Goal: Information Seeking & Learning: Learn about a topic

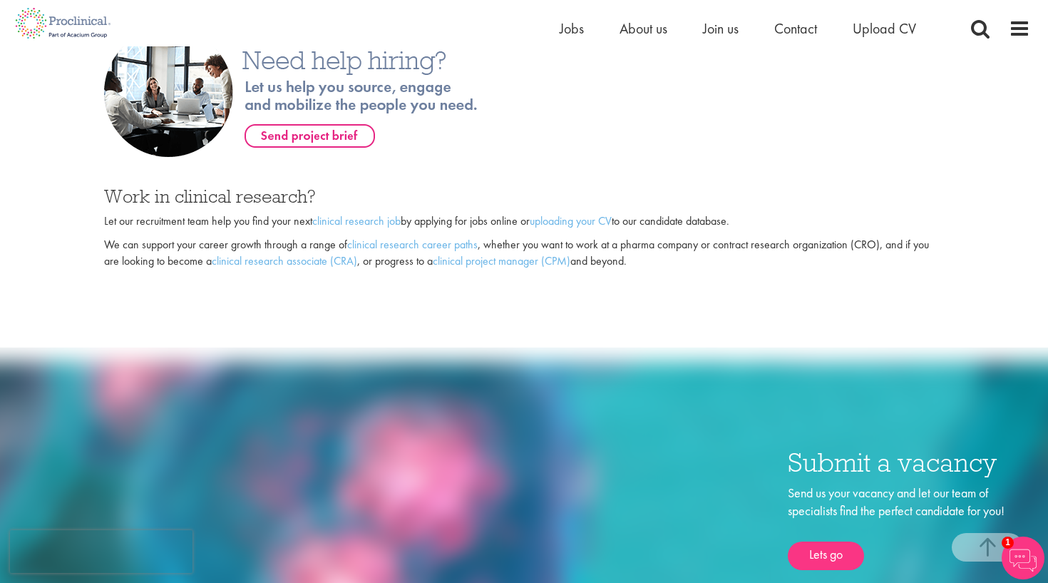
scroll to position [1015, 0]
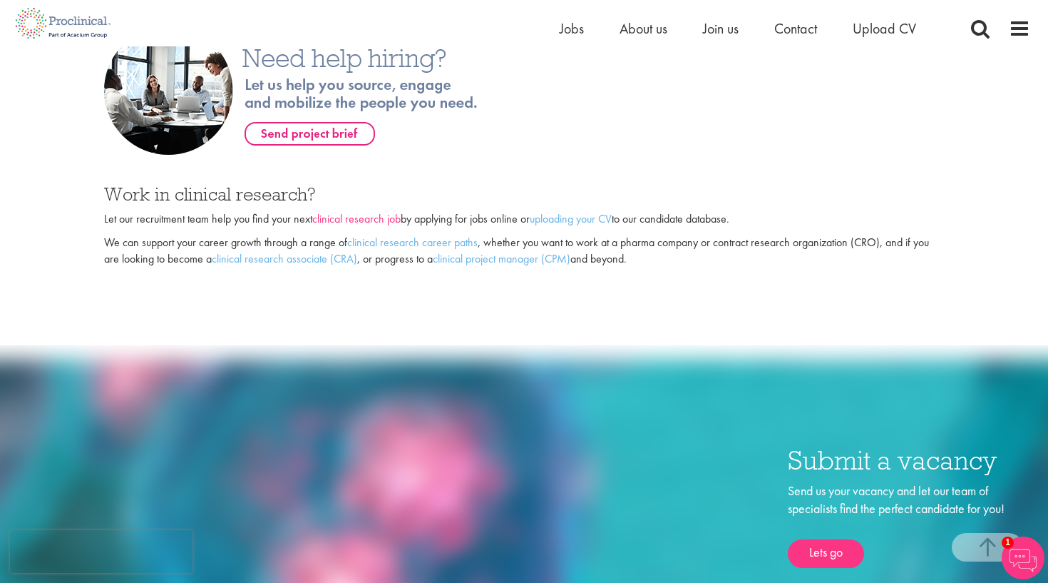
click at [388, 213] on link "clinical research job" at bounding box center [356, 218] width 88 height 15
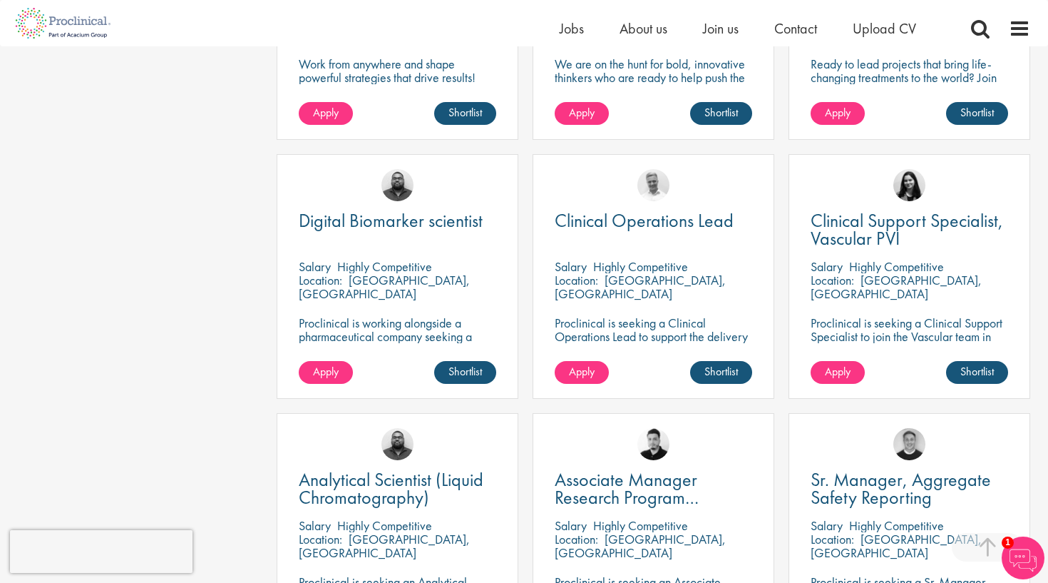
scroll to position [598, 0]
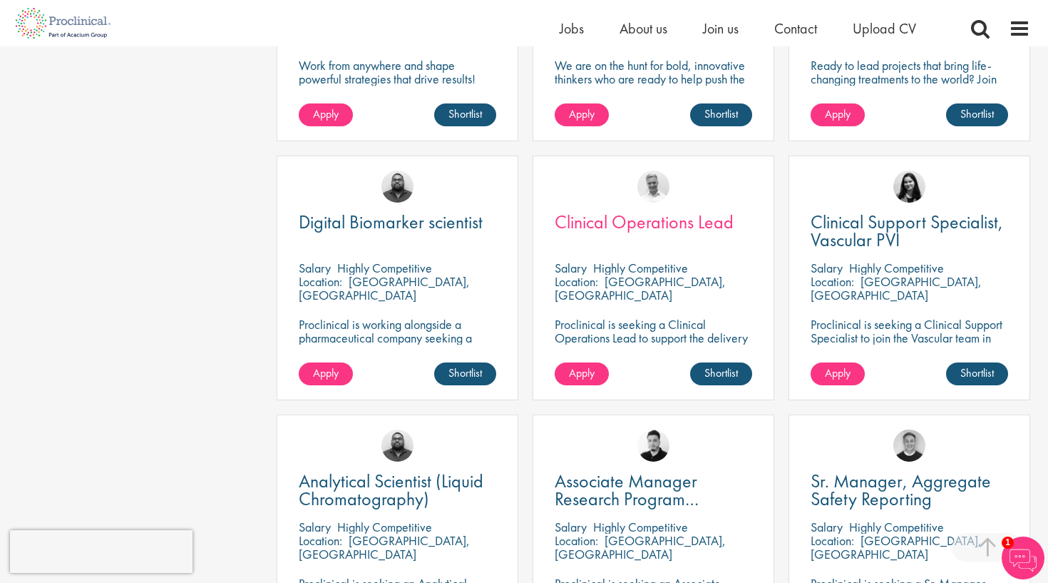
click at [672, 210] on span "Clinical Operations Lead" at bounding box center [644, 222] width 179 height 24
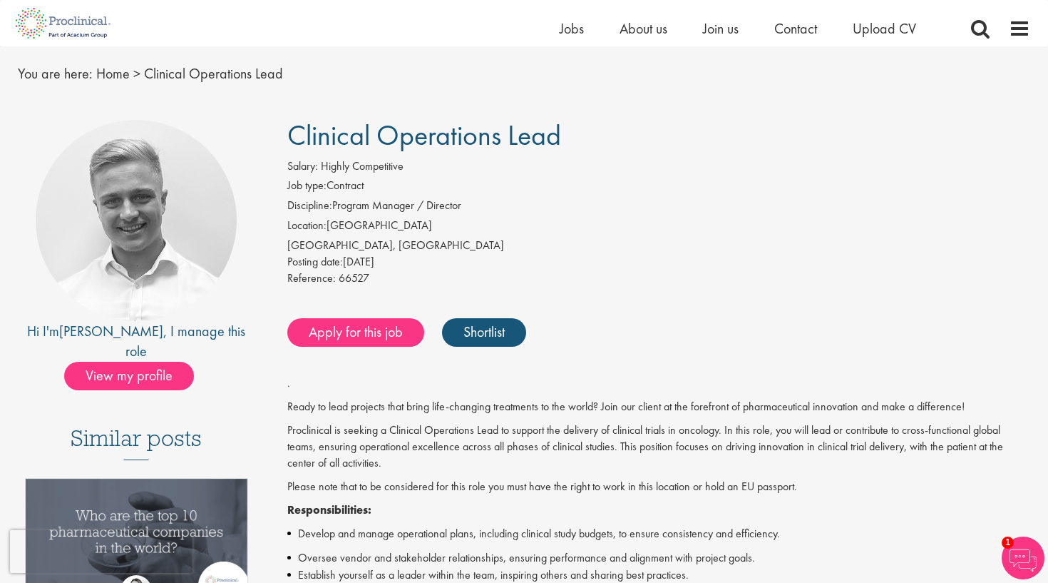
scroll to position [26, 0]
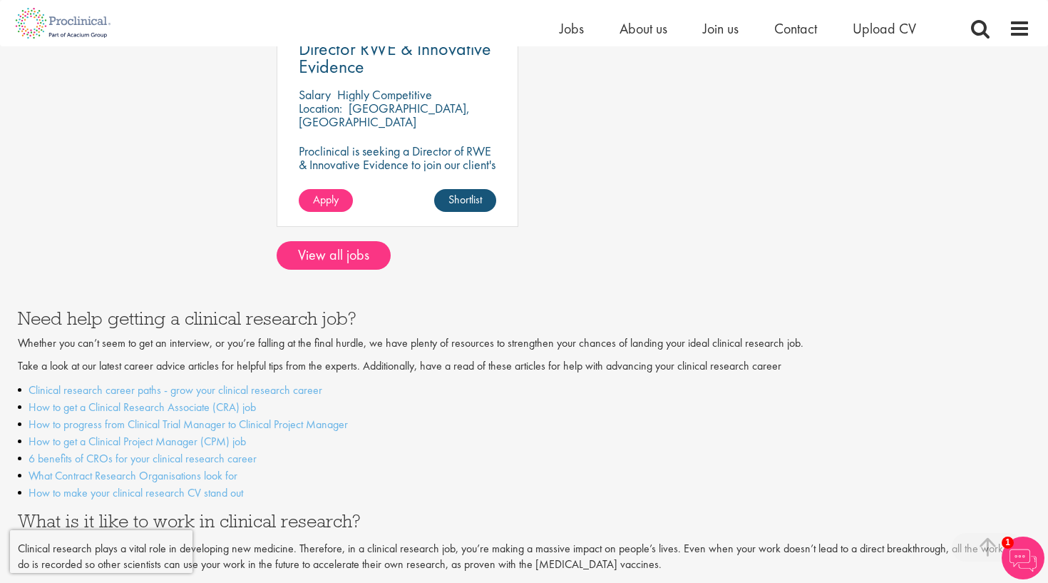
scroll to position [1290, 0]
click at [363, 268] on div at bounding box center [524, 268] width 1034 height 1
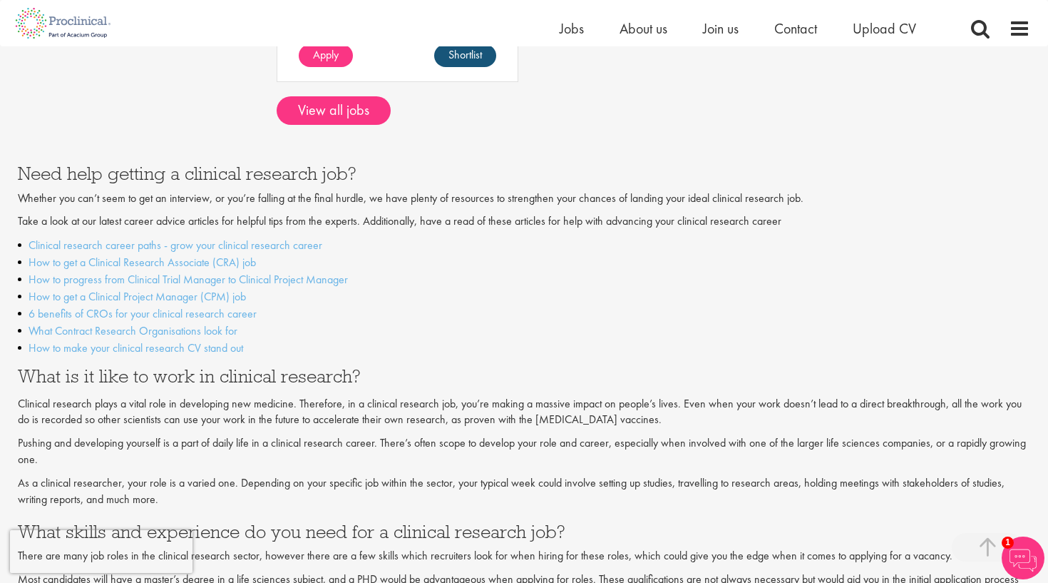
scroll to position [1438, 0]
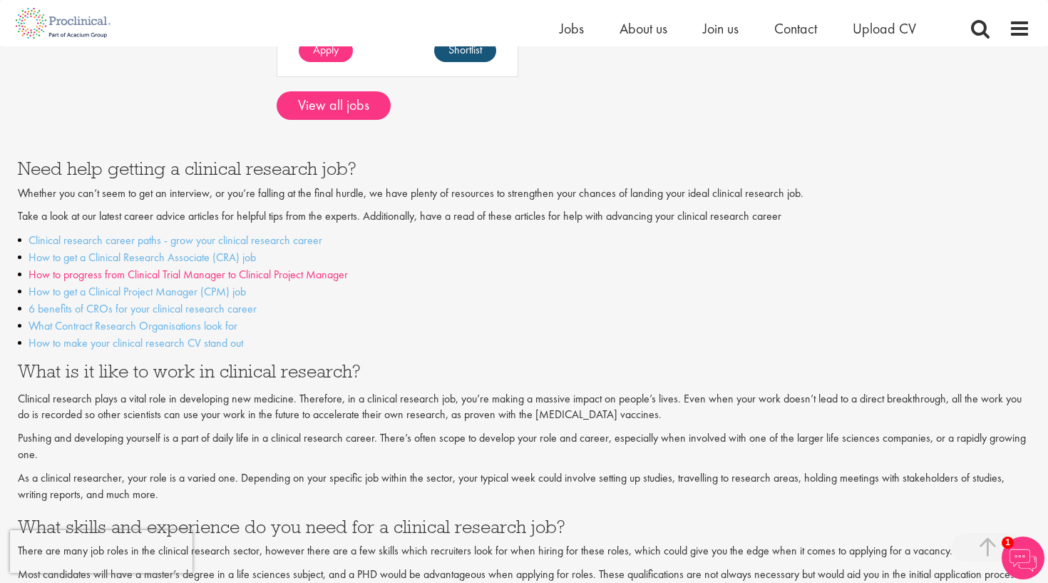
click at [310, 267] on link "How to progress from Clinical Trial Manager to Clinical Project Manager" at bounding box center [188, 274] width 319 height 15
